Goal: Find specific page/section: Find specific page/section

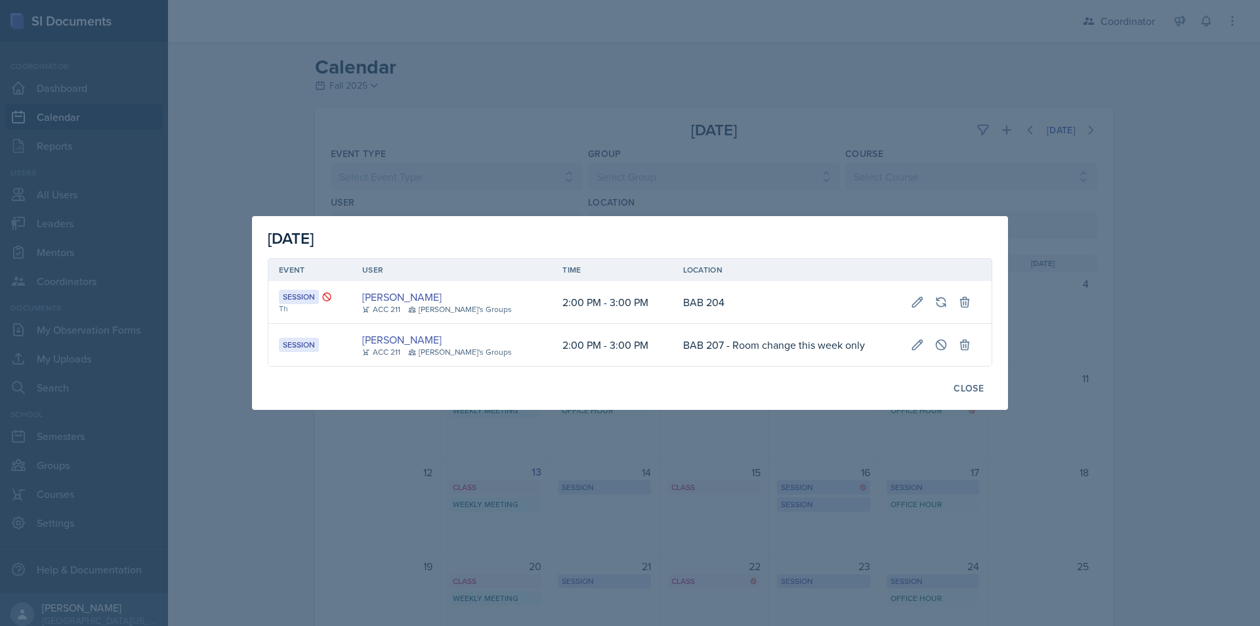
select select "481202eb-b246-4b62-a80e-9d17d239237b"
click at [972, 385] on div "Close" at bounding box center [969, 388] width 30 height 11
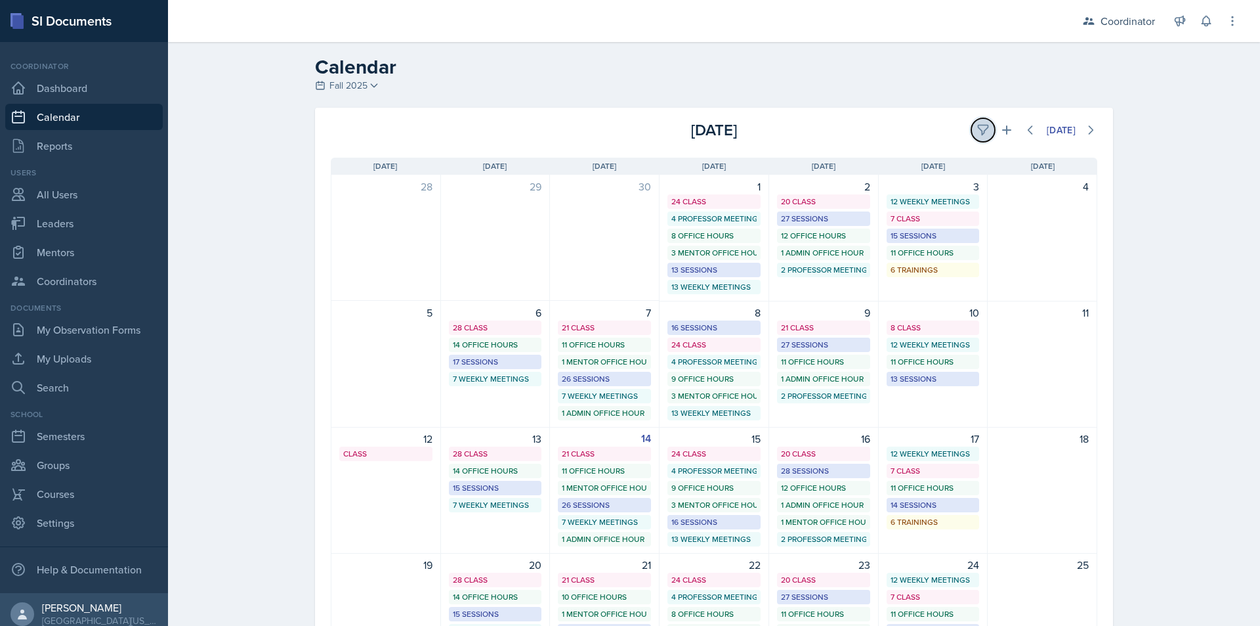
click at [972, 130] on button at bounding box center [984, 130] width 24 height 24
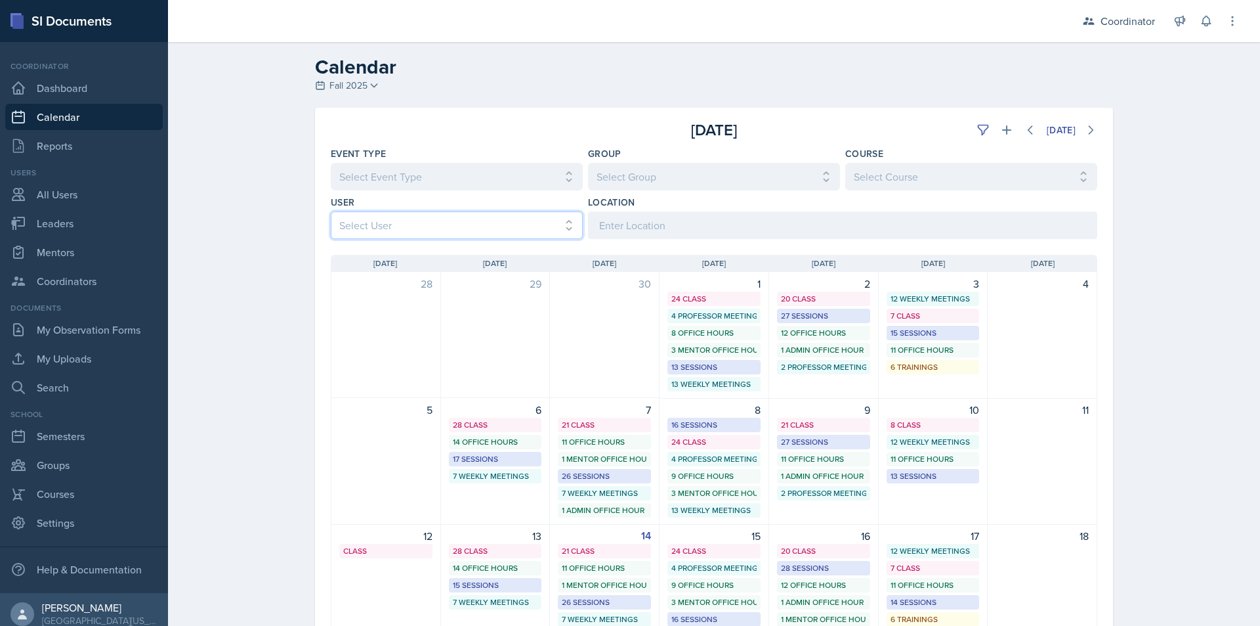
click at [380, 223] on select "Select User All Adam McDougal Aley Perez Anna McGill Bella Clifton Bram O'Neil …" at bounding box center [457, 225] width 252 height 28
click at [387, 168] on select "Select Event Type All Admin Office Hour Admin Office Hour Cal Workshop Class Cl…" at bounding box center [457, 177] width 252 height 28
select select "711e3089-b526-4ace-8ef7-b628edcb7570"
click at [331, 163] on select "Select Event Type All Admin Office Hour Admin Office Hour Cal Workshop Class Cl…" at bounding box center [457, 177] width 252 height 28
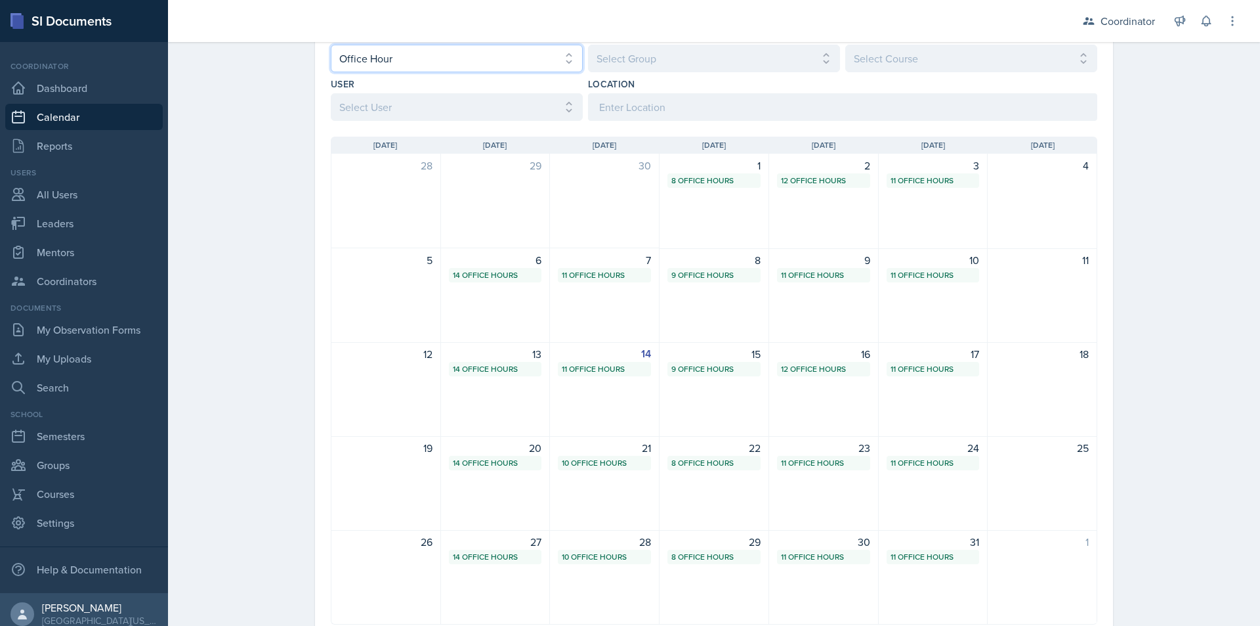
scroll to position [131, 0]
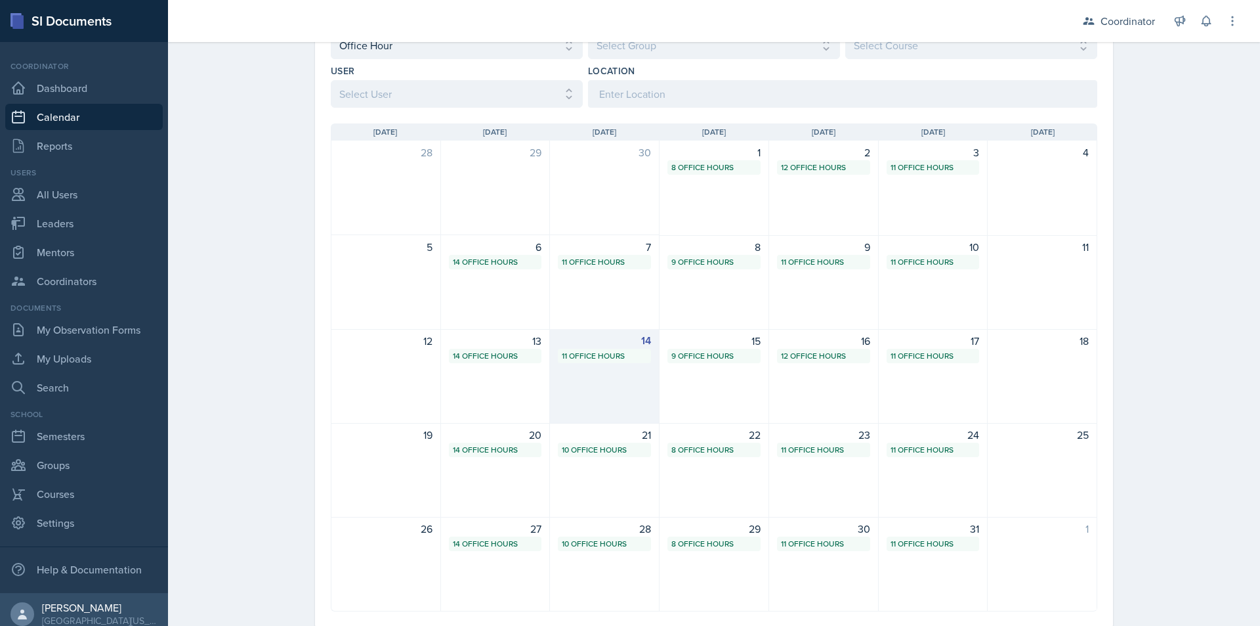
click at [580, 359] on div "11 Office Hours" at bounding box center [604, 356] width 85 height 12
